Goal: Task Accomplishment & Management: Manage account settings

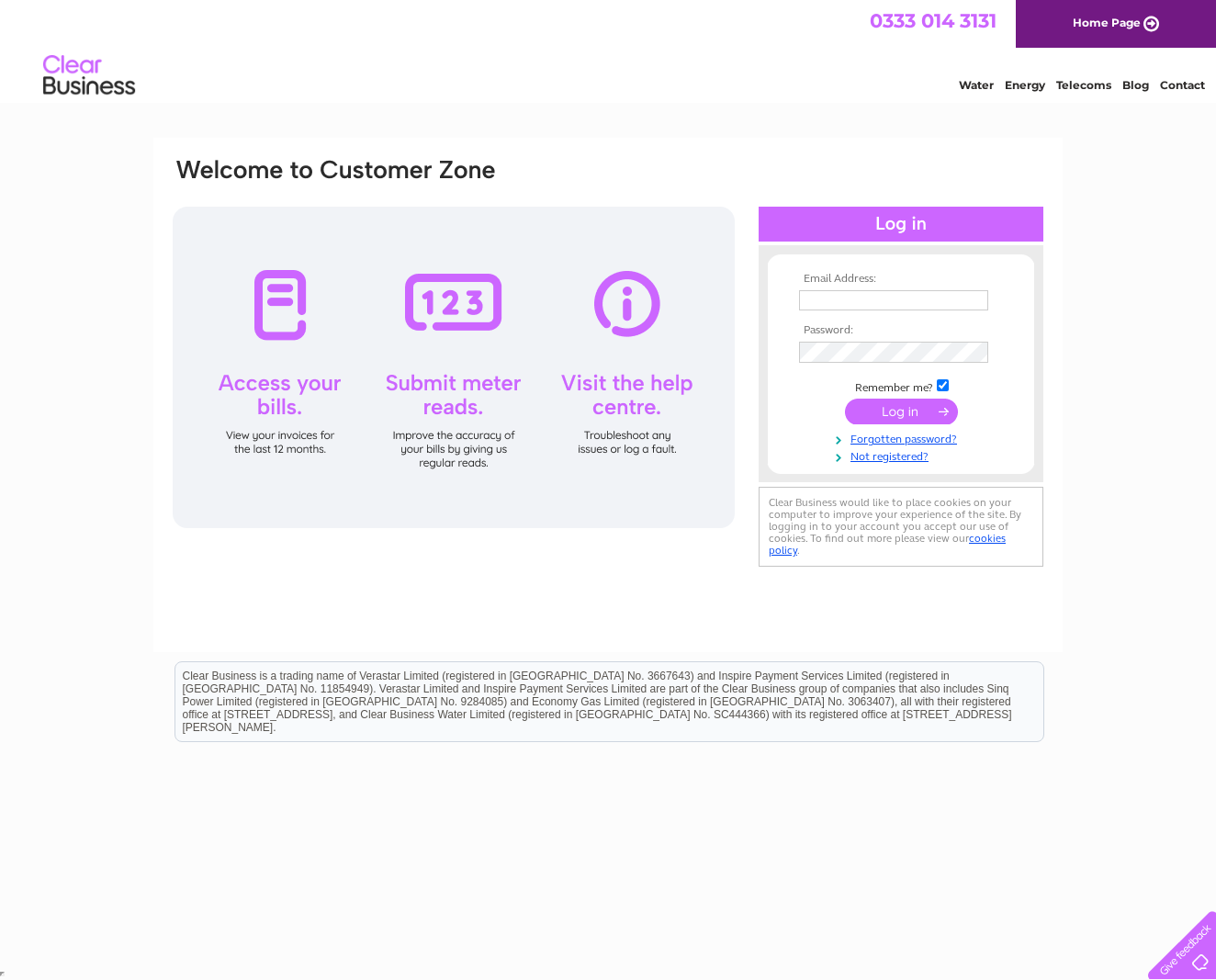
click at [854, 313] on td at bounding box center [900, 300] width 213 height 29
click at [975, 302] on input "text" at bounding box center [894, 301] width 191 height 22
type input "leysdownbakery@aol.com"
click at [917, 416] on input "submit" at bounding box center [901, 413] width 113 height 26
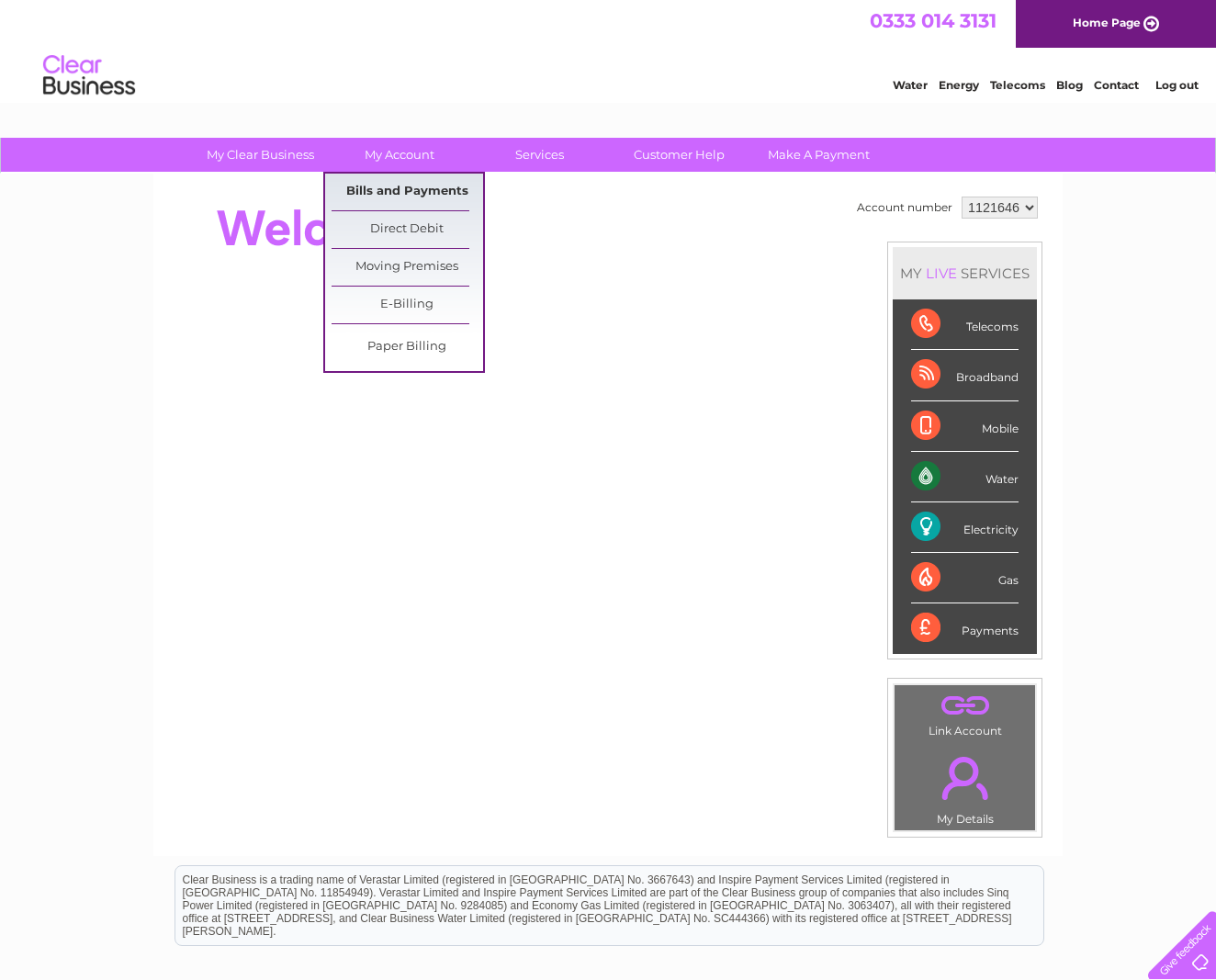
click at [415, 188] on link "Bills and Payments" at bounding box center [407, 192] width 152 height 37
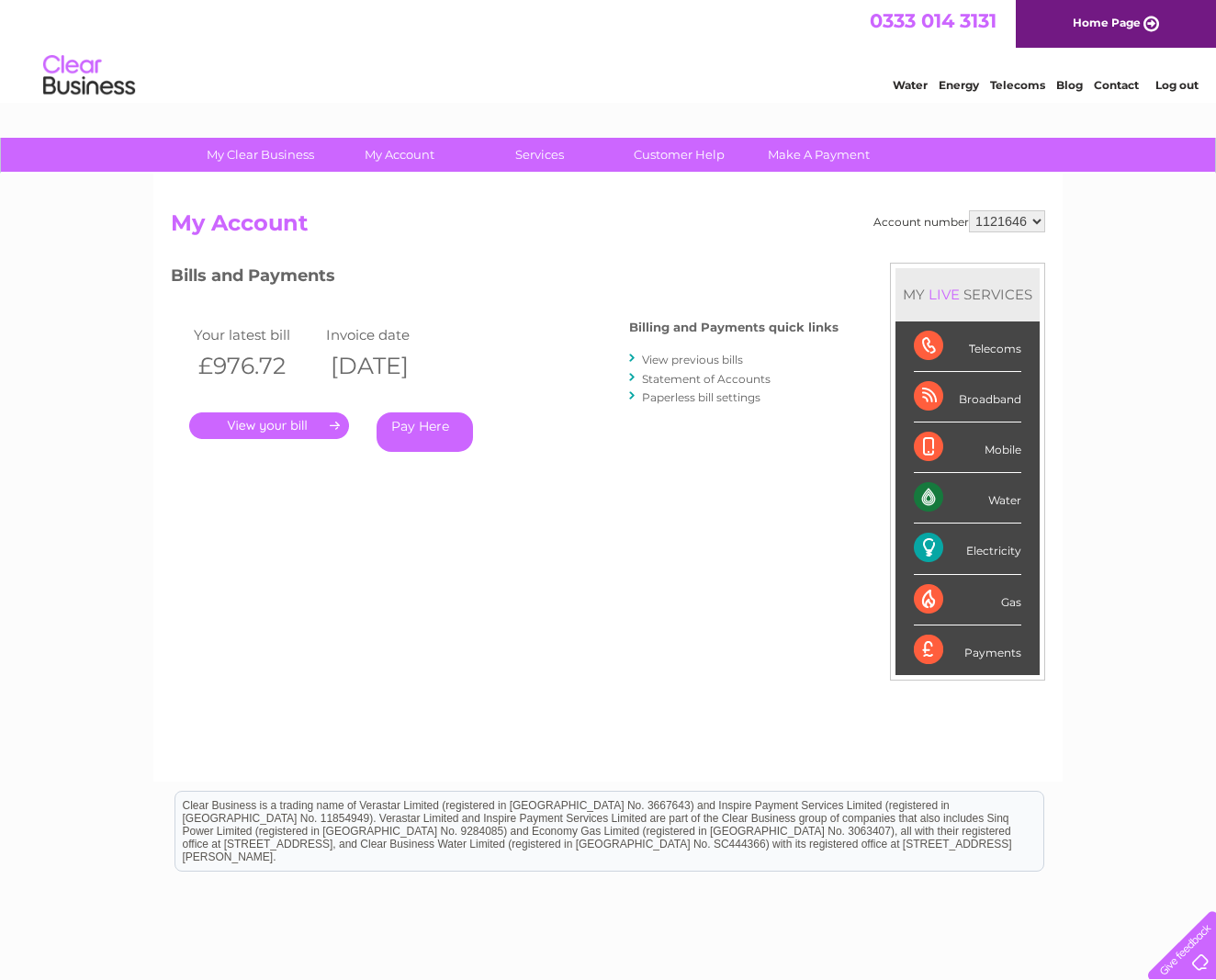
click at [678, 358] on link "View previous bills" at bounding box center [692, 360] width 101 height 14
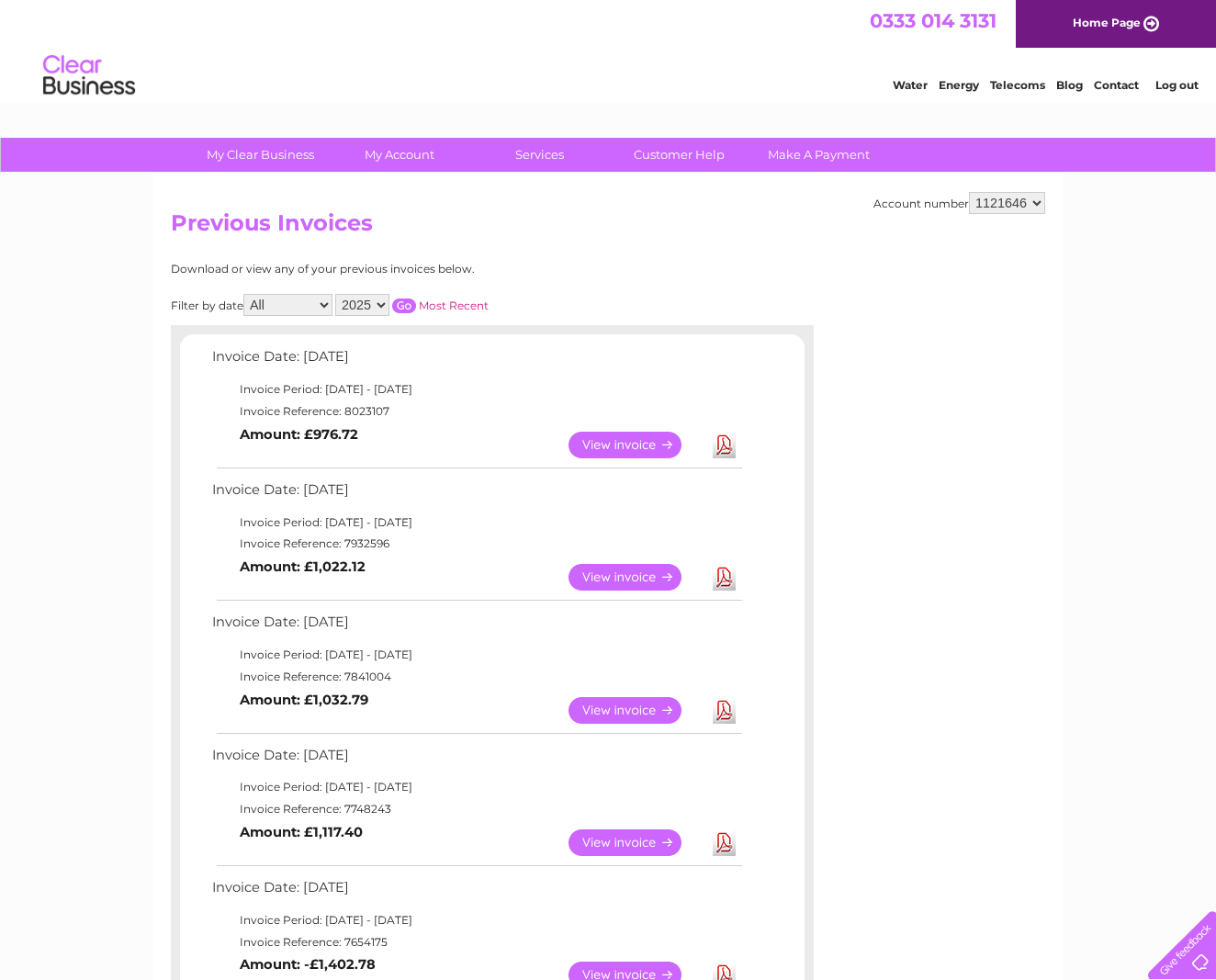
click at [624, 573] on link "View" at bounding box center [636, 577] width 135 height 27
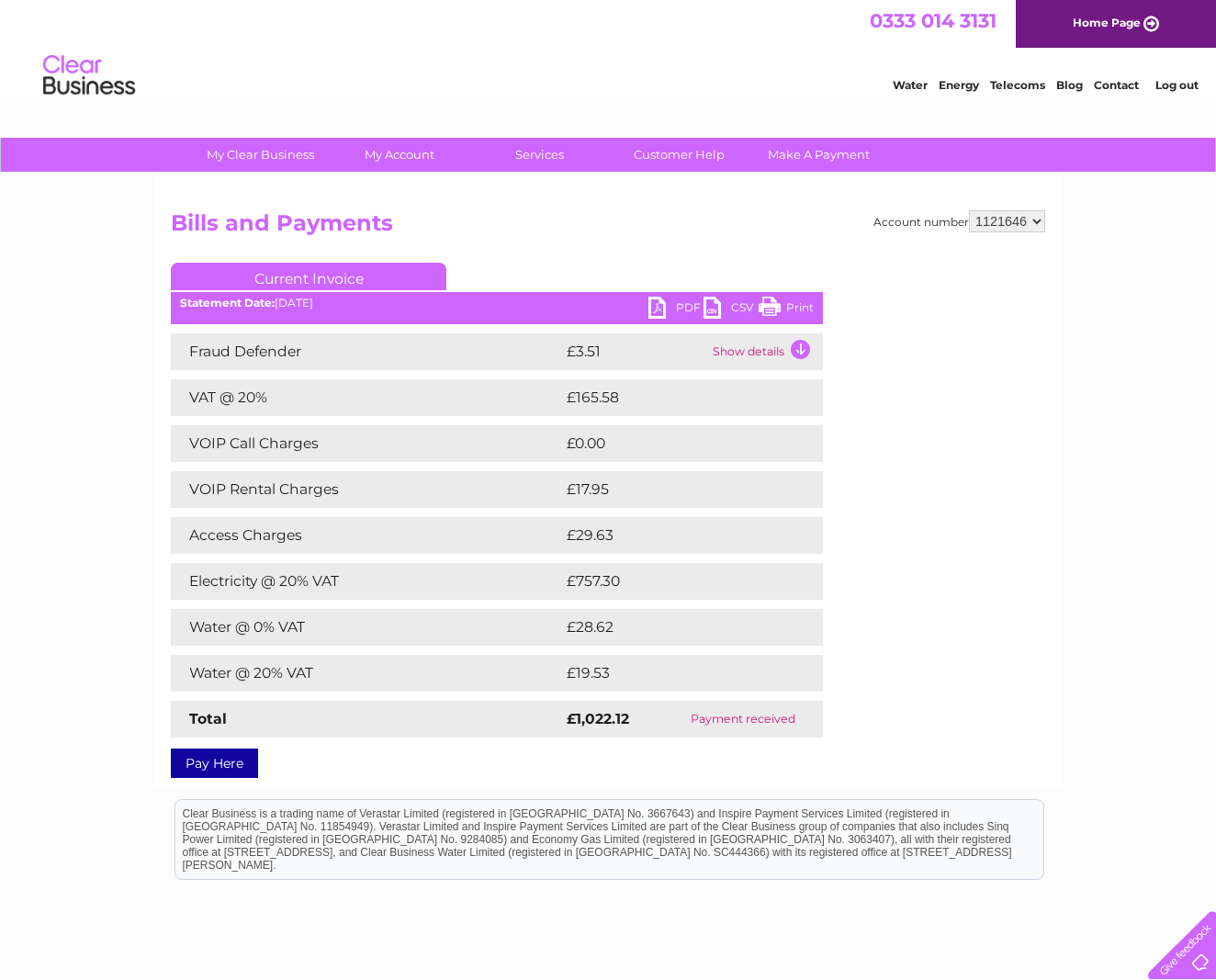
click at [668, 302] on link "PDF" at bounding box center [675, 310] width 55 height 27
